Goal: Contribute content

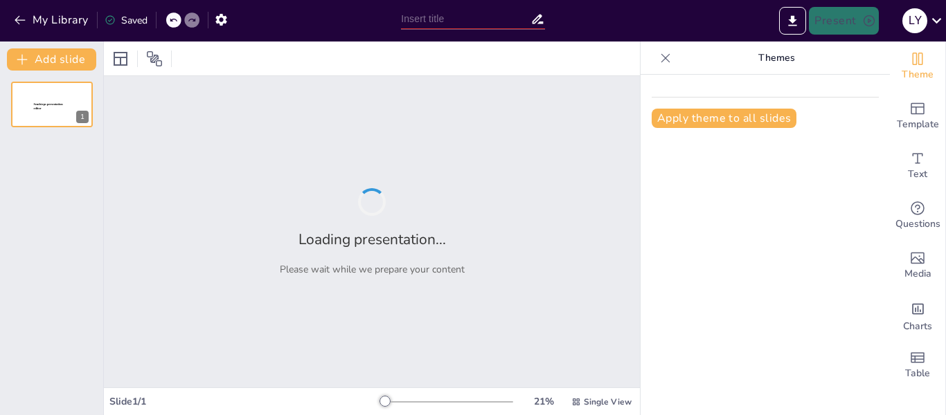
type input "Fundamentos de Seguridad Informática: Amenazas y Procedimientos Esenciales"
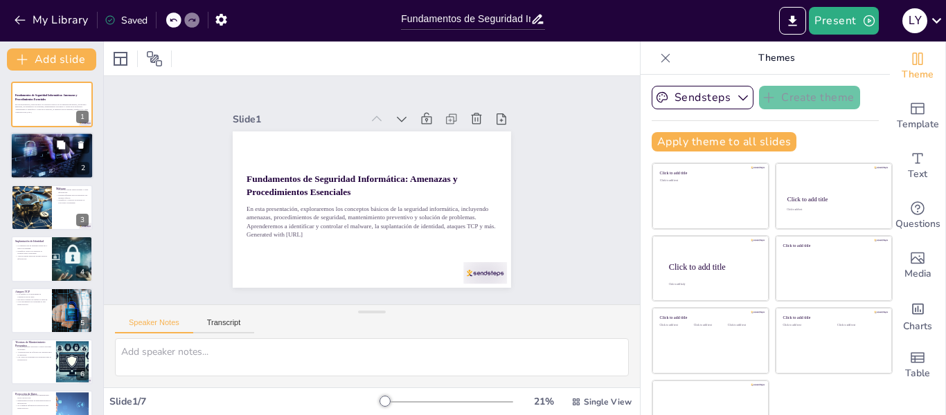
click at [55, 149] on button at bounding box center [61, 145] width 17 height 17
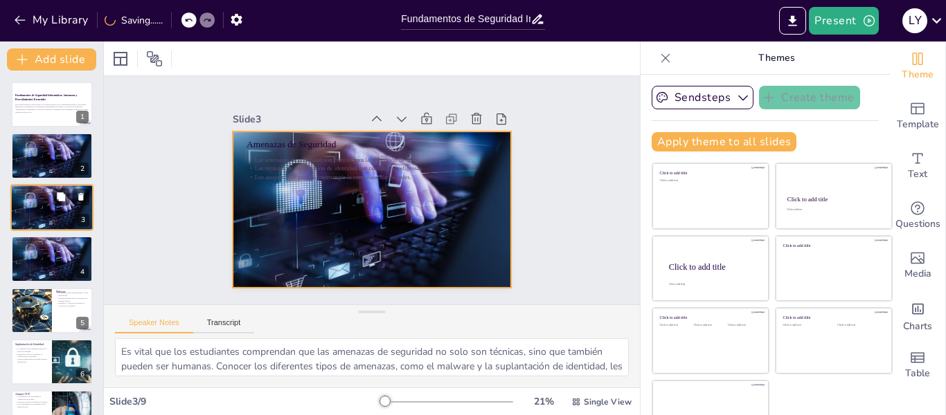
click at [62, 206] on div at bounding box center [51, 207] width 83 height 47
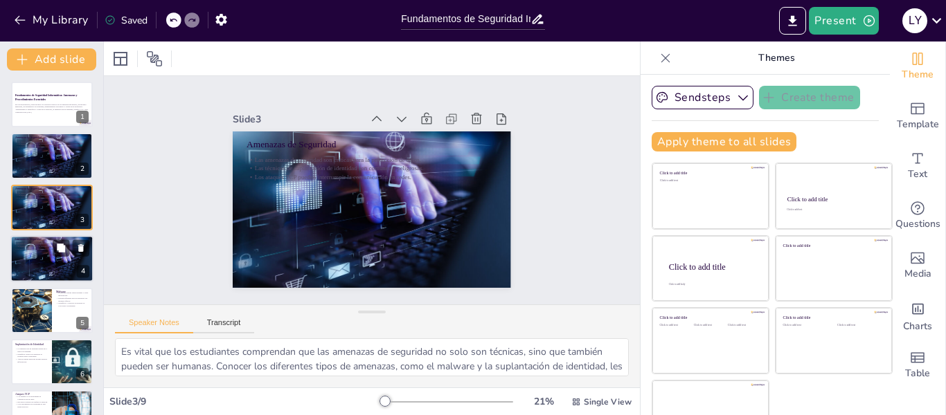
click at [44, 244] on p "Las amenazas de seguridad son críticas para la protección de datos." at bounding box center [52, 244] width 75 height 3
click at [44, 244] on div at bounding box center [51, 258] width 83 height 47
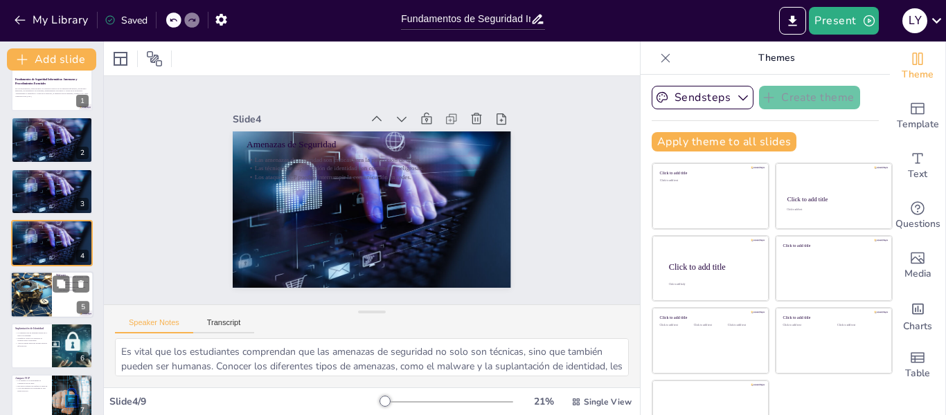
click at [64, 296] on div at bounding box center [51, 294] width 83 height 47
click at [64, 323] on div at bounding box center [72, 346] width 89 height 47
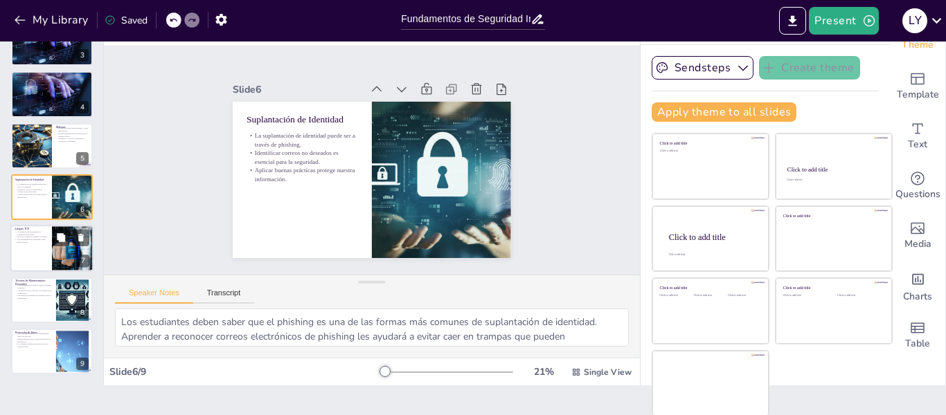
scroll to position [31, 0]
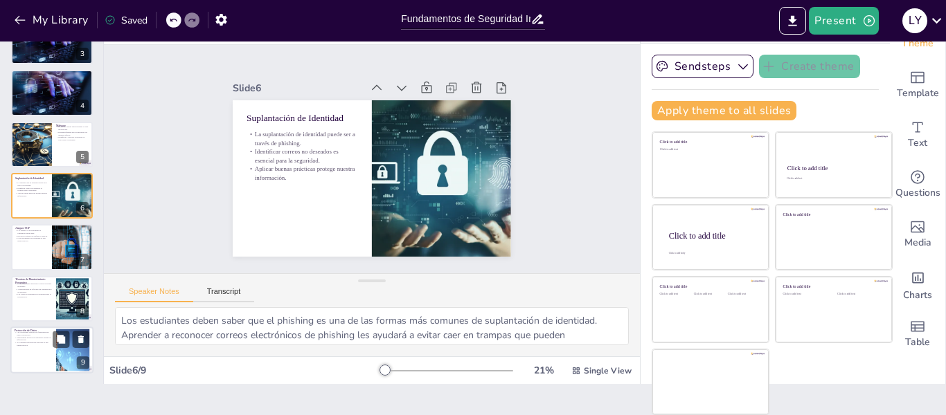
click at [49, 339] on p "Implementar políticas de seguridad protege la información." at bounding box center [33, 338] width 37 height 5
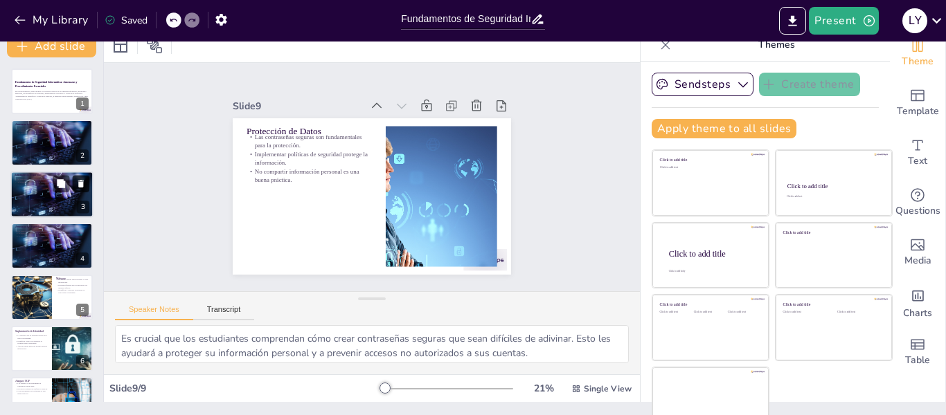
scroll to position [0, 0]
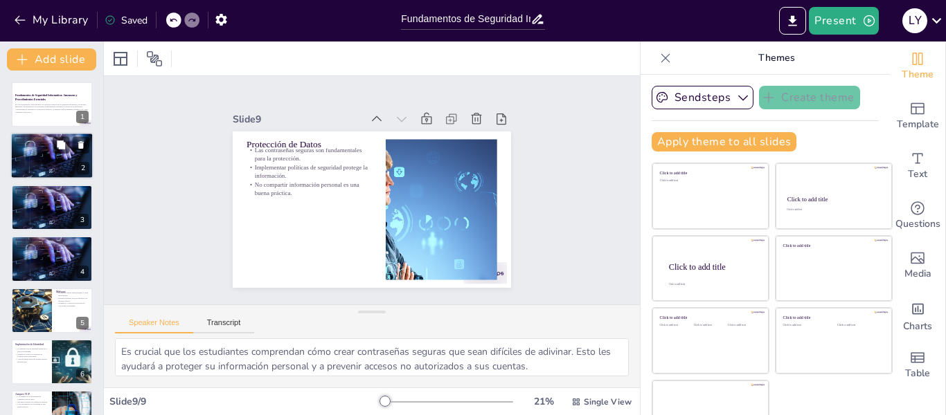
click at [68, 171] on div at bounding box center [51, 156] width 83 height 47
type textarea "Es vital que los estudiantes comprendan que las amenazas de seguridad no solo s…"
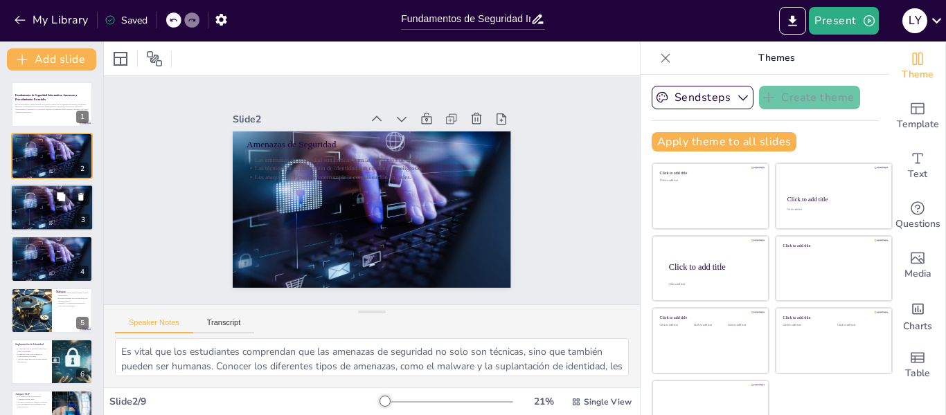
click at [42, 217] on div at bounding box center [51, 207] width 83 height 47
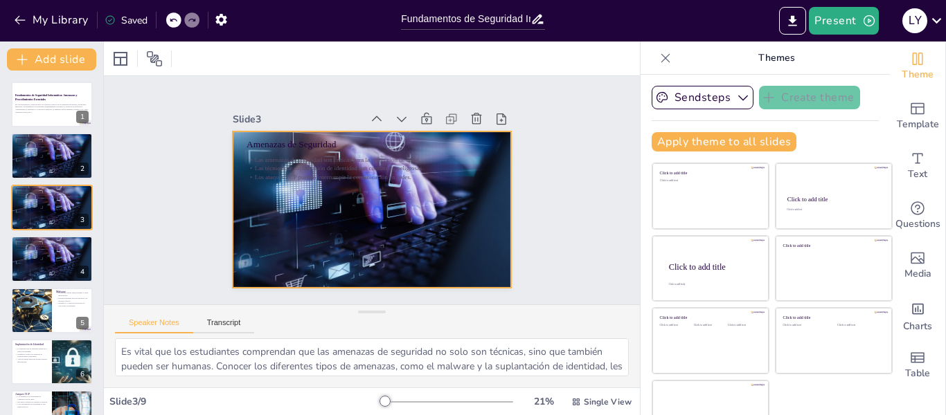
click at [373, 245] on div at bounding box center [365, 208] width 313 height 235
click at [373, 245] on div at bounding box center [361, 207] width 319 height 275
